Goal: Book appointment/travel/reservation

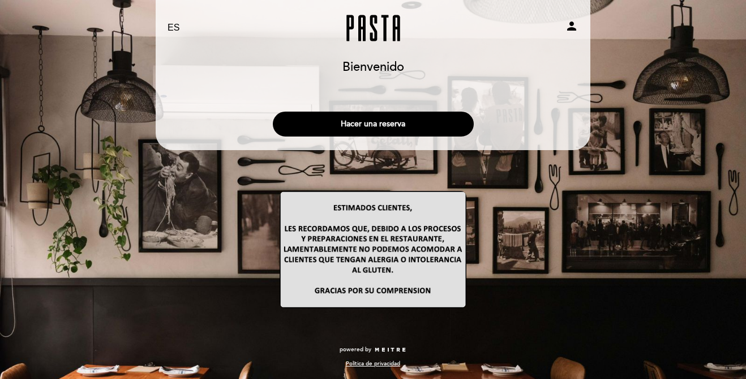
select select "es"
click at [427, 123] on button "Hacer una reserva" at bounding box center [373, 123] width 201 height 25
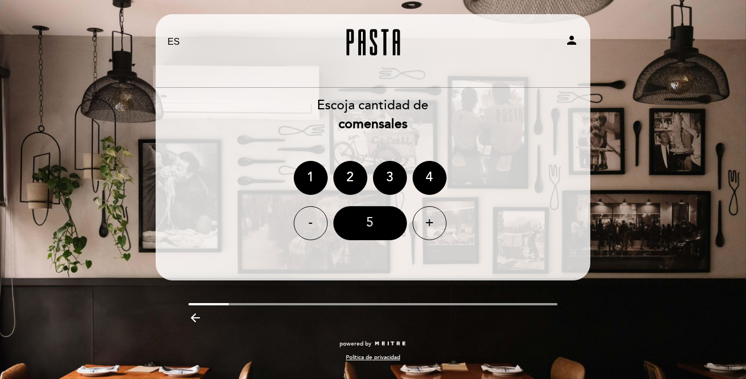
click at [372, 218] on div "5" at bounding box center [370, 223] width 74 height 34
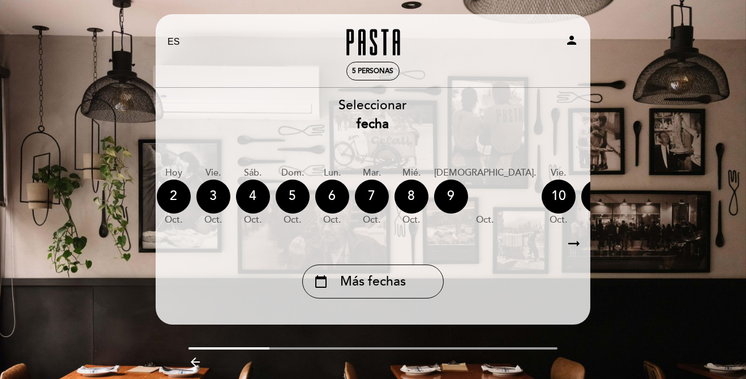
scroll to position [0, 130]
click at [371, 195] on div "7" at bounding box center [372, 196] width 34 height 34
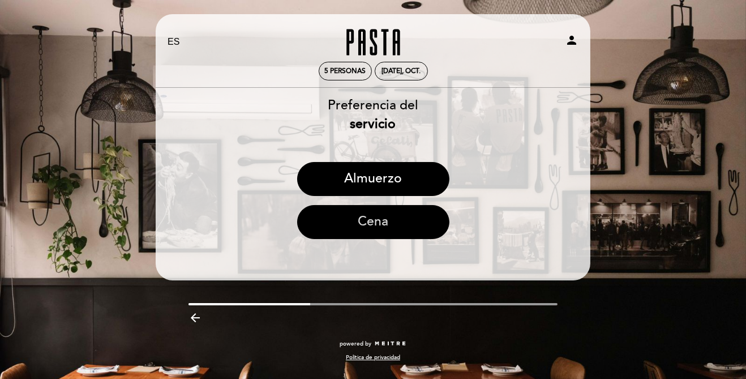
click at [387, 226] on button "Cena" at bounding box center [373, 222] width 152 height 34
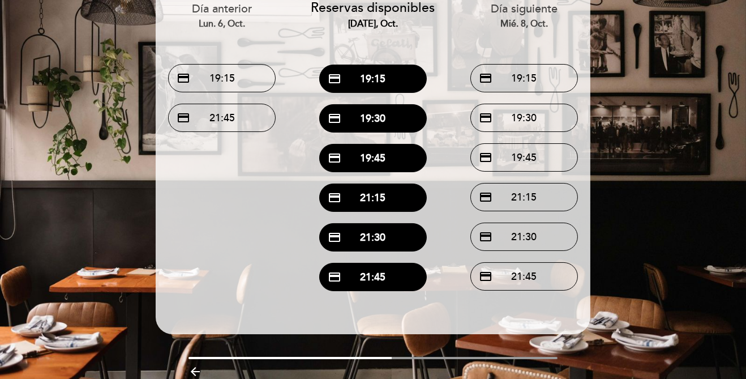
scroll to position [82, 0]
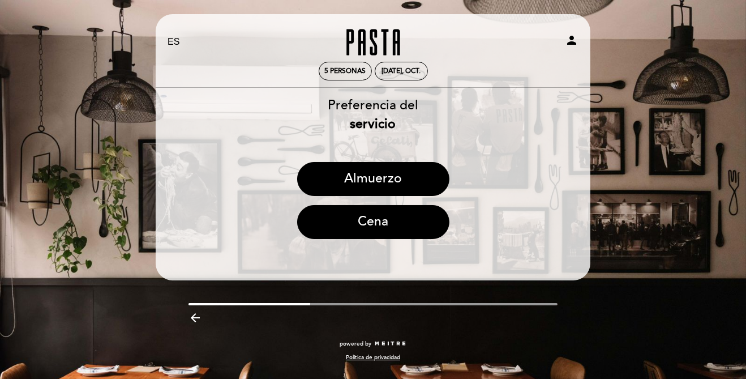
click at [199, 323] on icon "arrow_backward" at bounding box center [195, 318] width 14 height 14
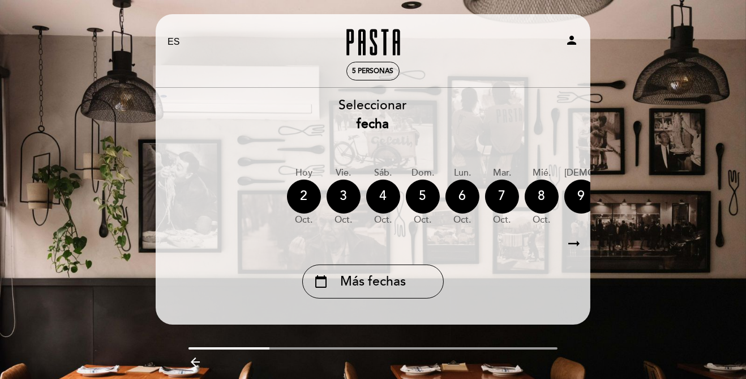
click at [195, 316] on header "EN ES PT Pasta person 5 personas [GEOGRAPHIC_DATA] [GEOGRAPHIC_DATA], Cambiar u…" at bounding box center [373, 169] width 435 height 310
click at [198, 361] on icon "arrow_backward" at bounding box center [195, 362] width 14 height 14
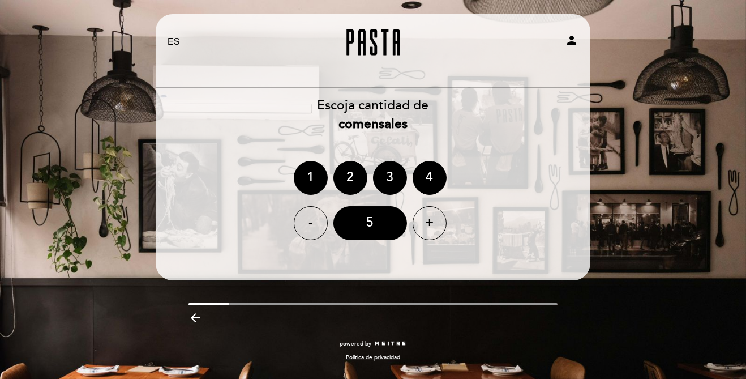
click at [199, 323] on icon "arrow_backward" at bounding box center [195, 318] width 14 height 14
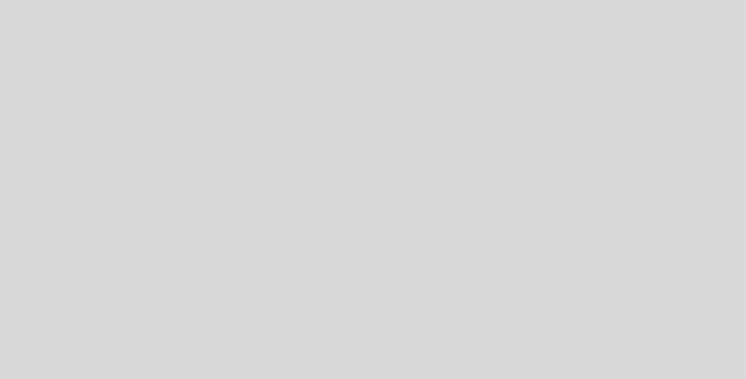
select select "es"
